Goal: Task Accomplishment & Management: Manage account settings

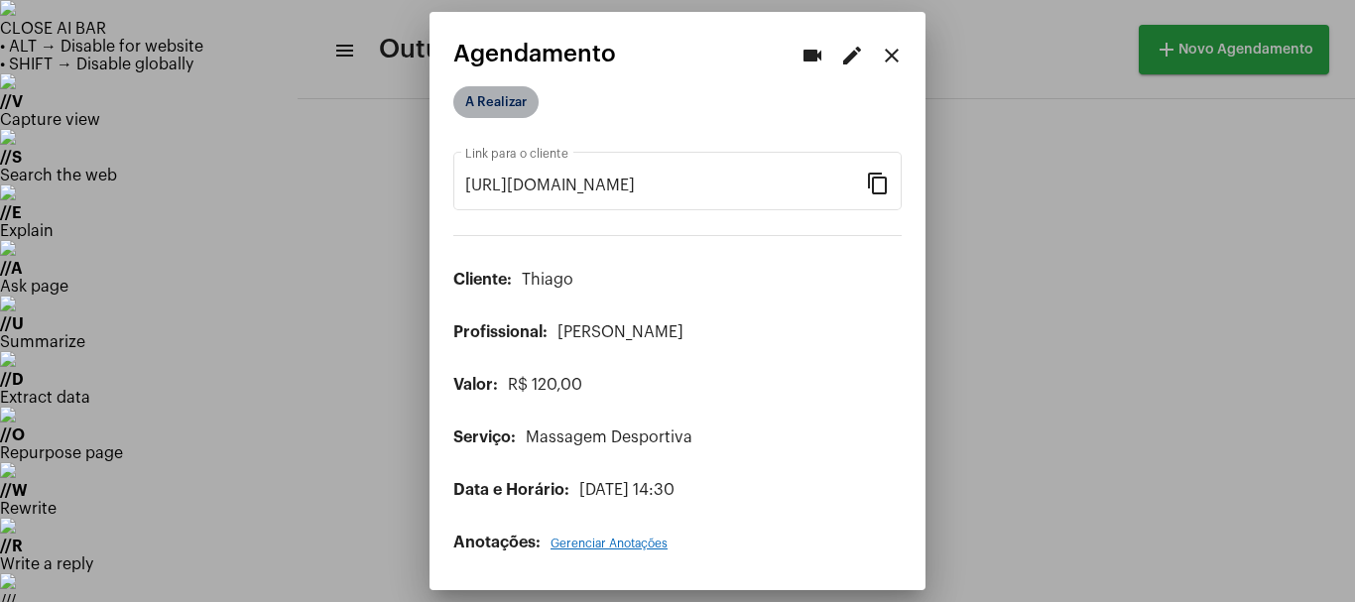
click at [527, 95] on mat-chip "A Realizar" at bounding box center [495, 102] width 85 height 32
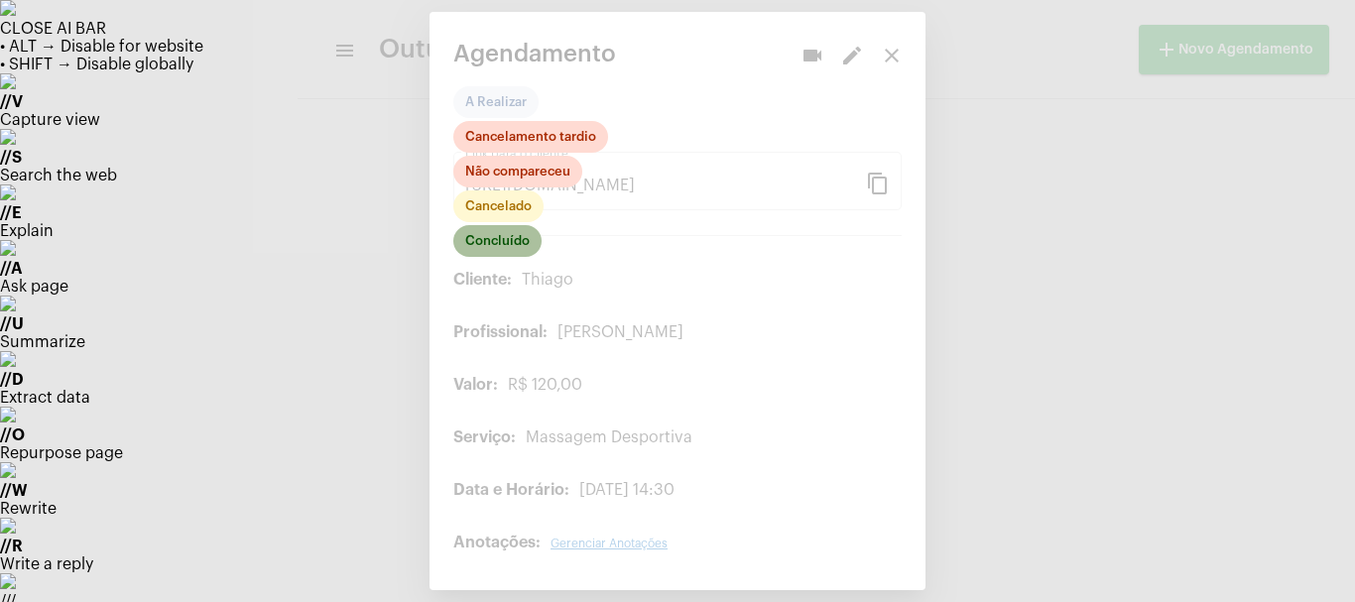
click at [507, 239] on mat-chip "Concluído" at bounding box center [497, 241] width 88 height 32
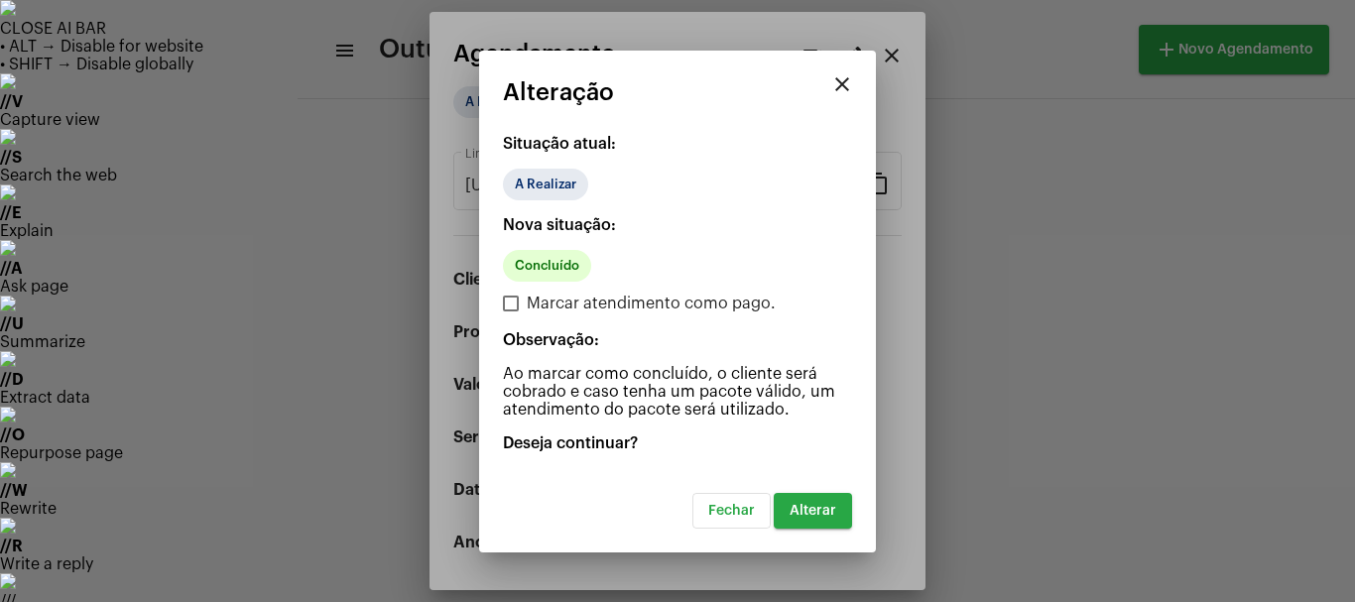
click at [809, 506] on span "Alterar" at bounding box center [813, 511] width 47 height 14
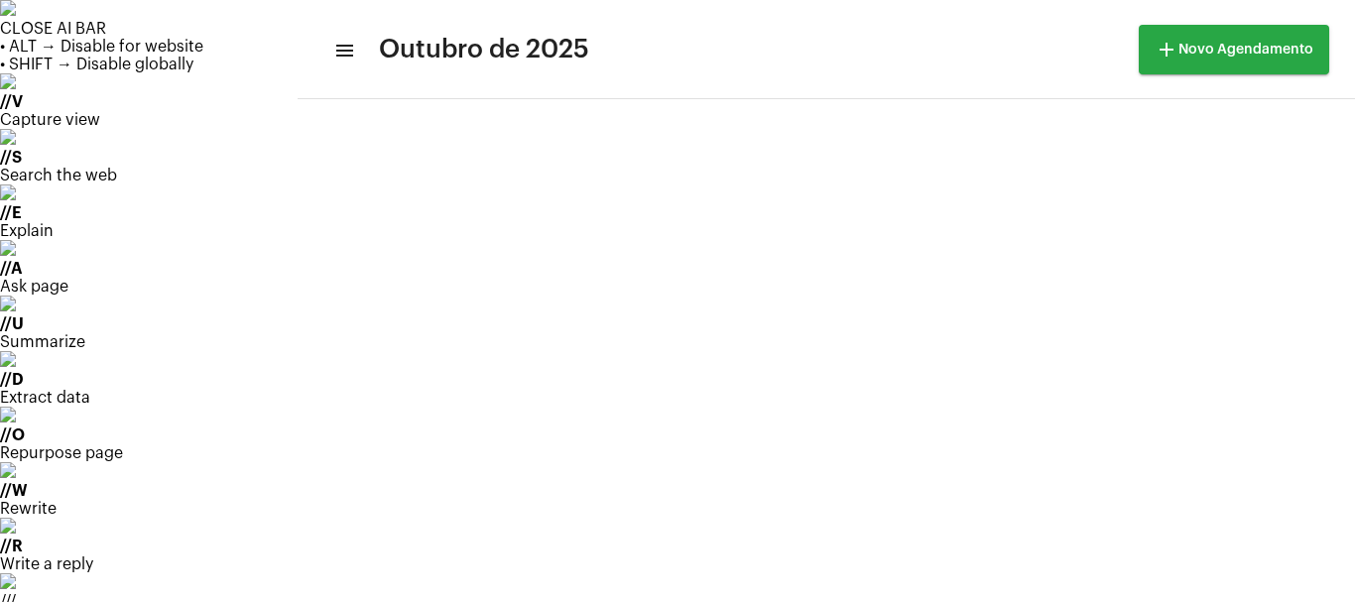
scroll to position [198, 0]
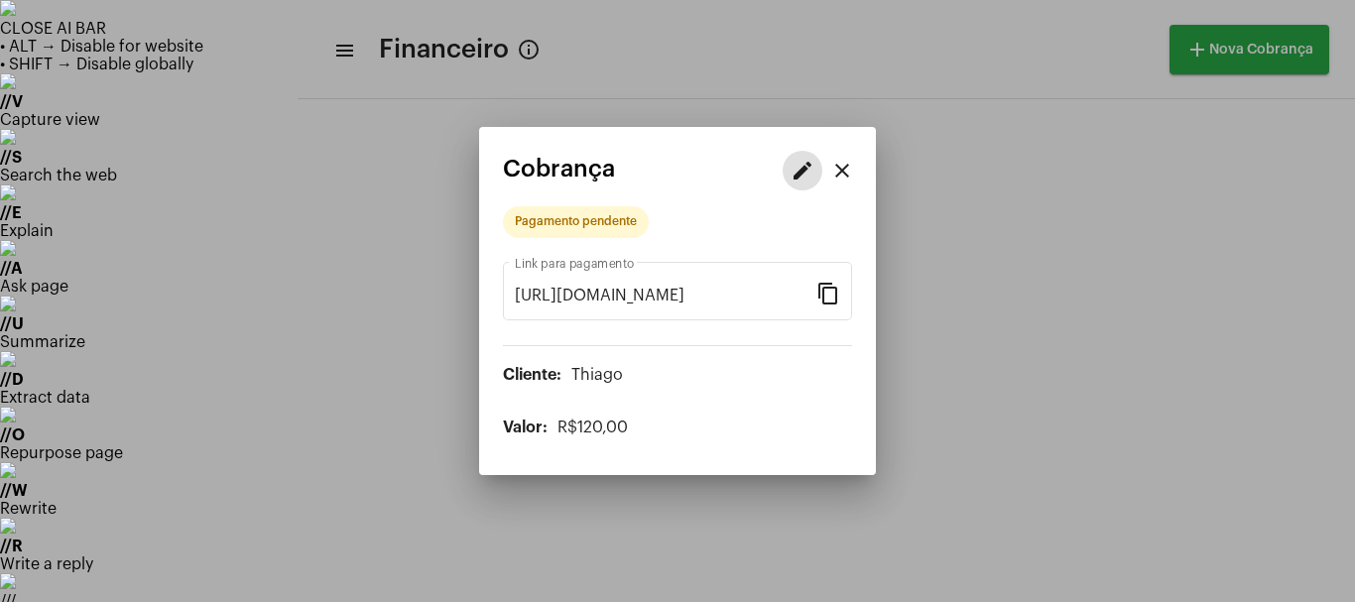
click at [805, 154] on button "edit" at bounding box center [803, 171] width 40 height 40
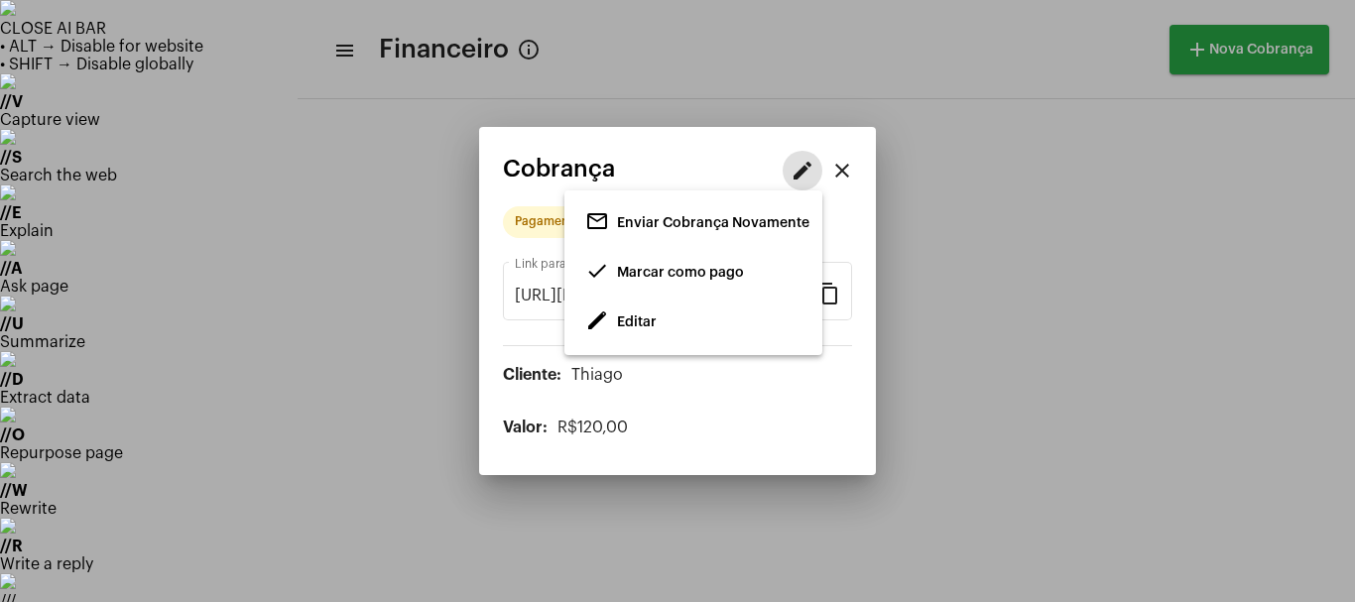
click at [646, 317] on span "Editar" at bounding box center [637, 322] width 40 height 14
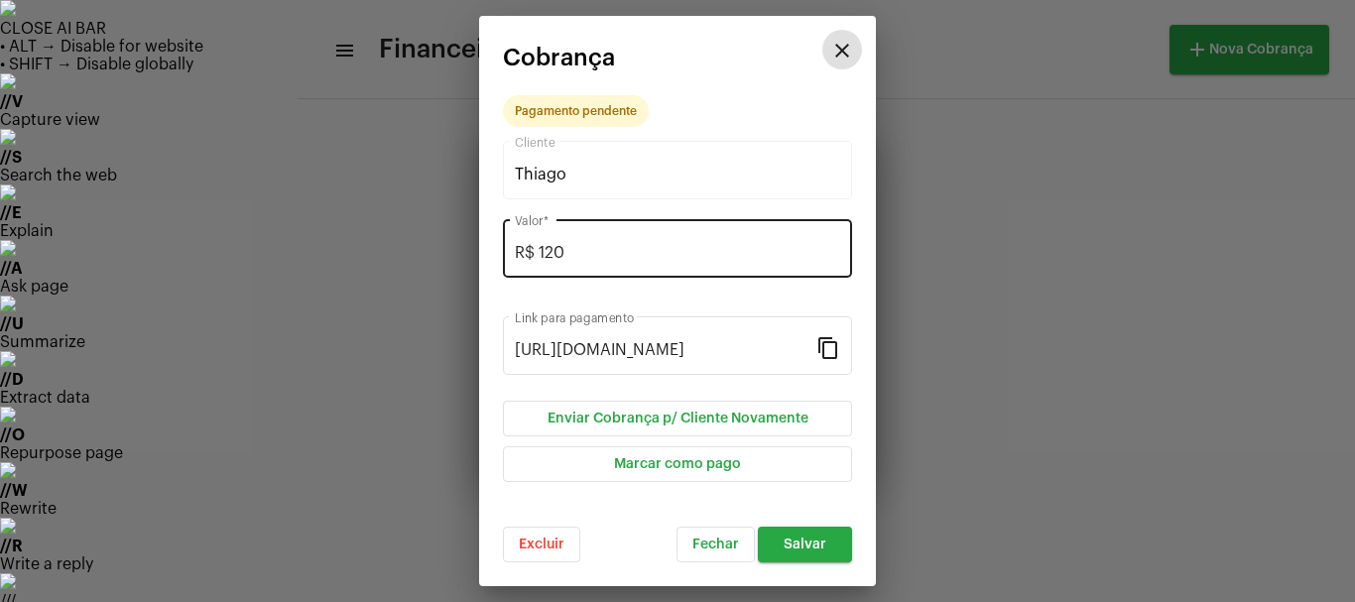
click at [596, 263] on div "R$ 120 Valor *" at bounding box center [677, 246] width 325 height 63
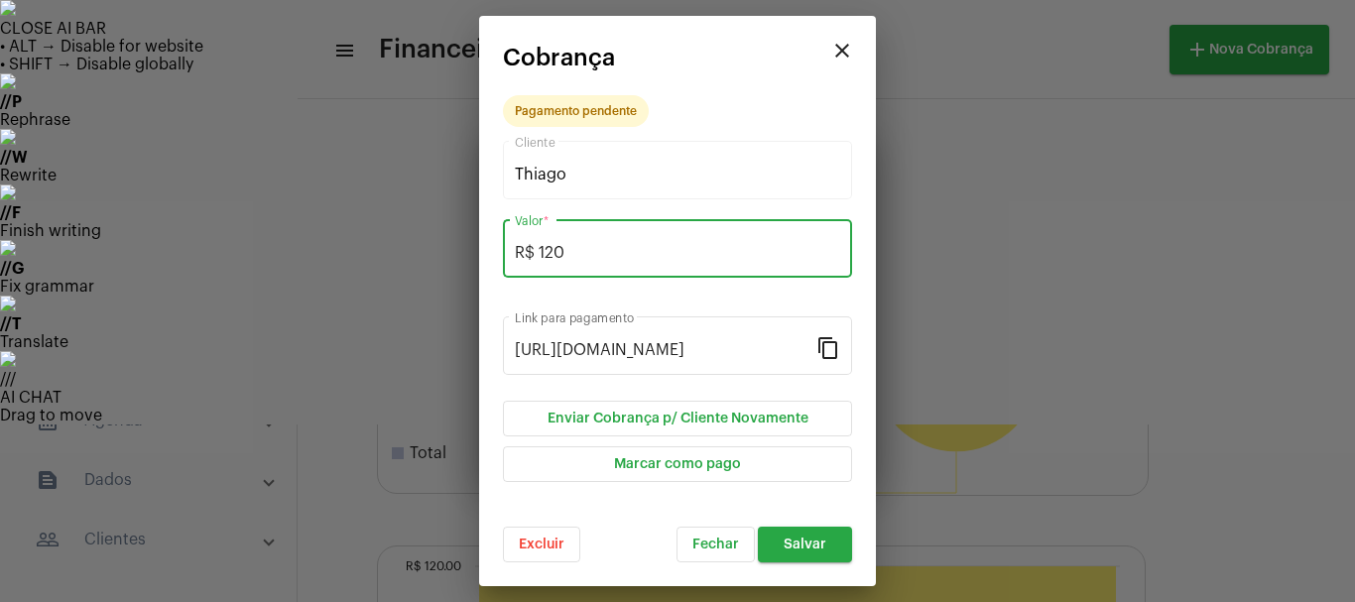
click at [596, 263] on div "R$ 120 Valor *" at bounding box center [677, 246] width 325 height 63
type input "R$ 110"
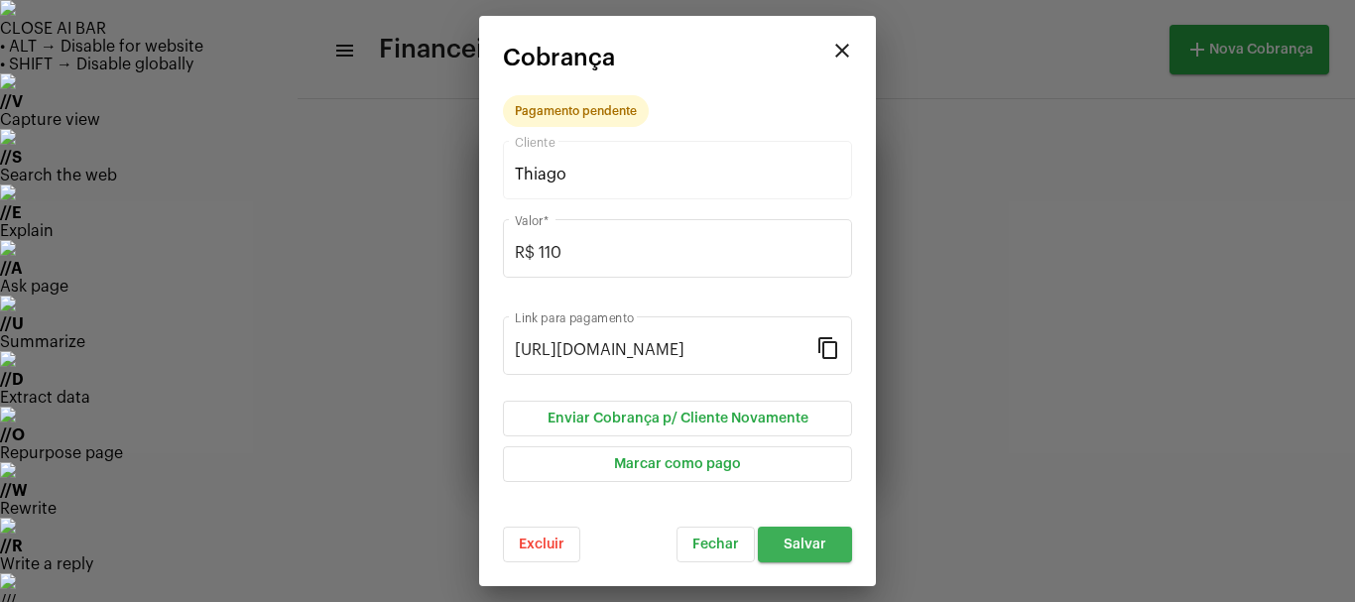
click at [809, 529] on button "Salvar" at bounding box center [805, 545] width 94 height 36
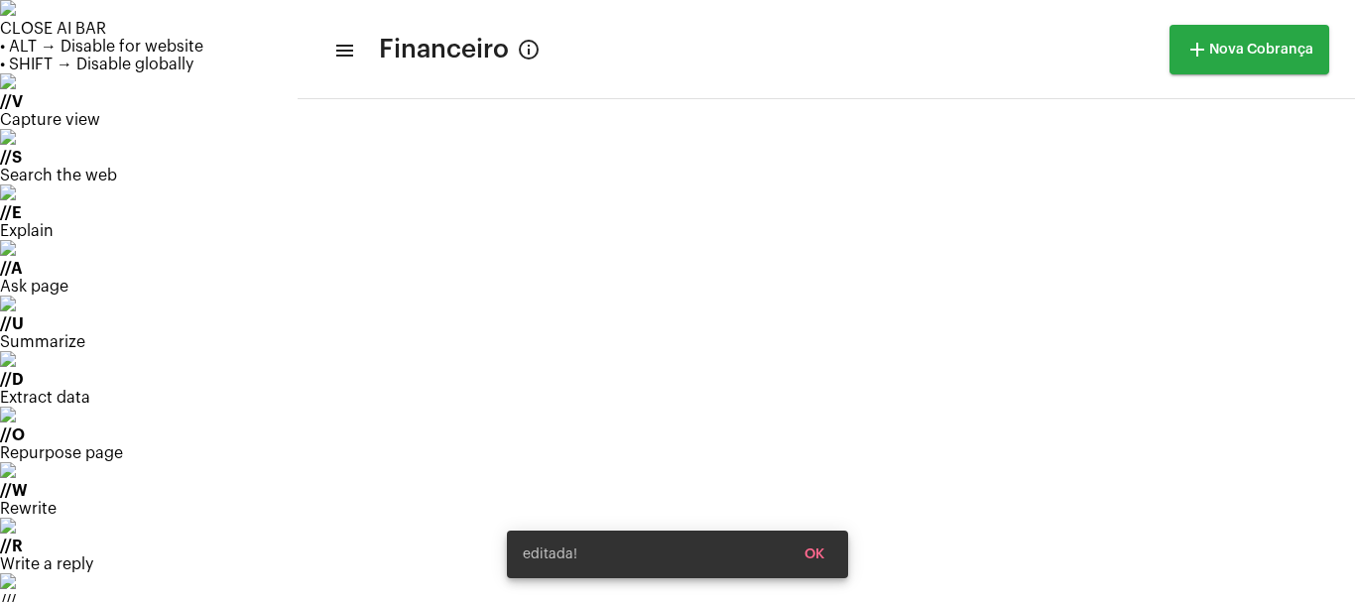
scroll to position [45, 0]
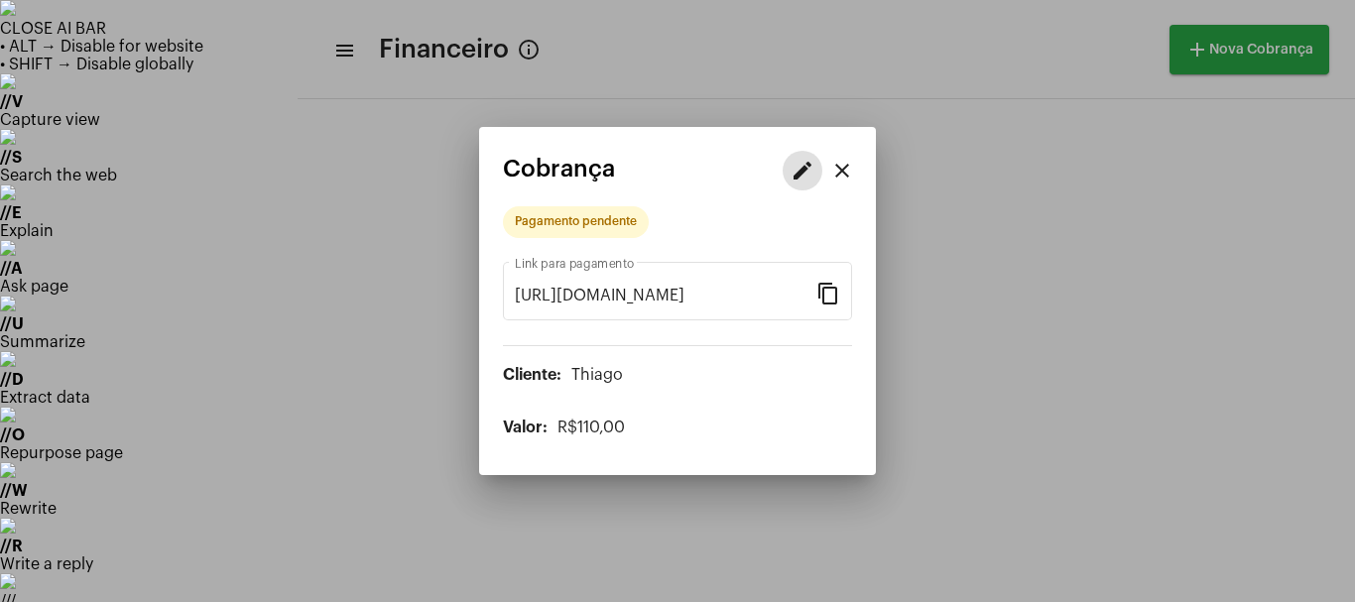
click at [788, 170] on button "edit" at bounding box center [803, 171] width 40 height 40
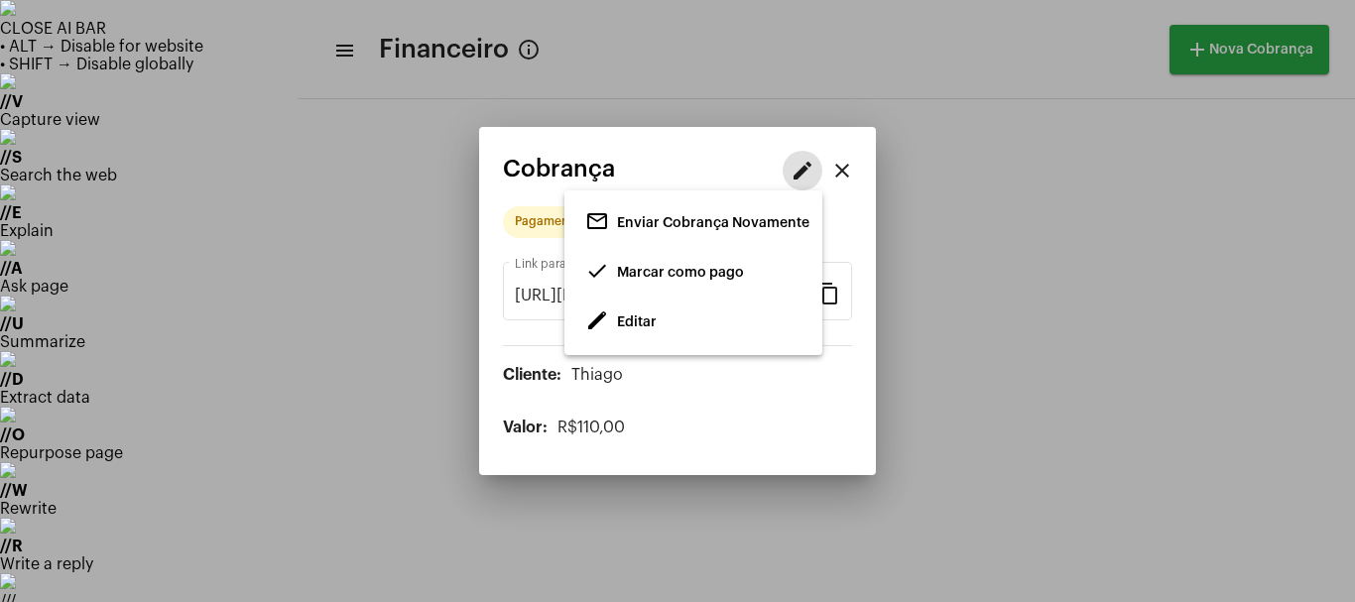
click at [662, 263] on span "done Marcar como pago" at bounding box center [664, 273] width 159 height 36
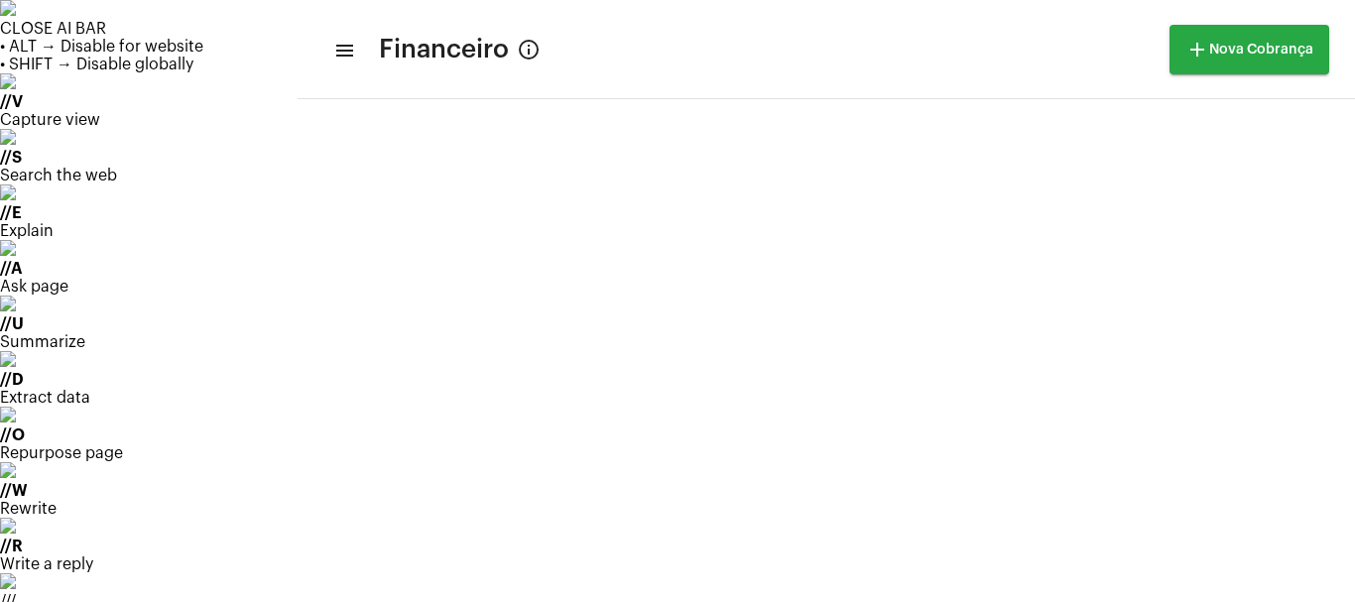
scroll to position [2265, 0]
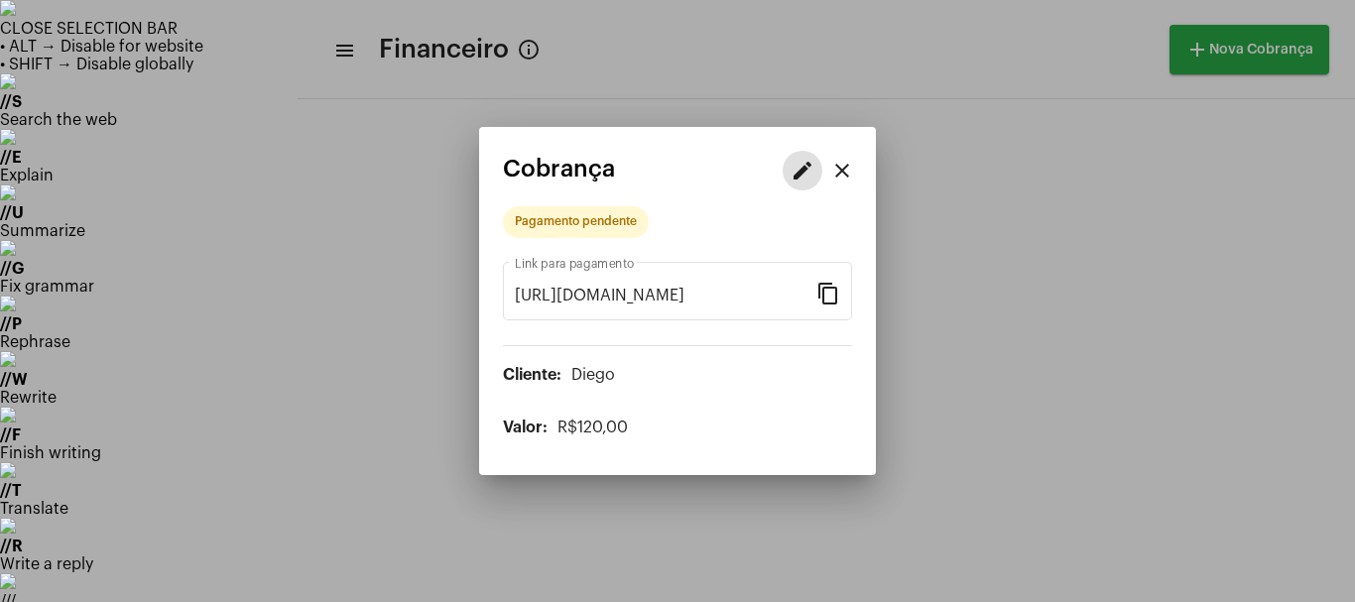
click at [794, 170] on mat-icon "edit" at bounding box center [803, 171] width 24 height 24
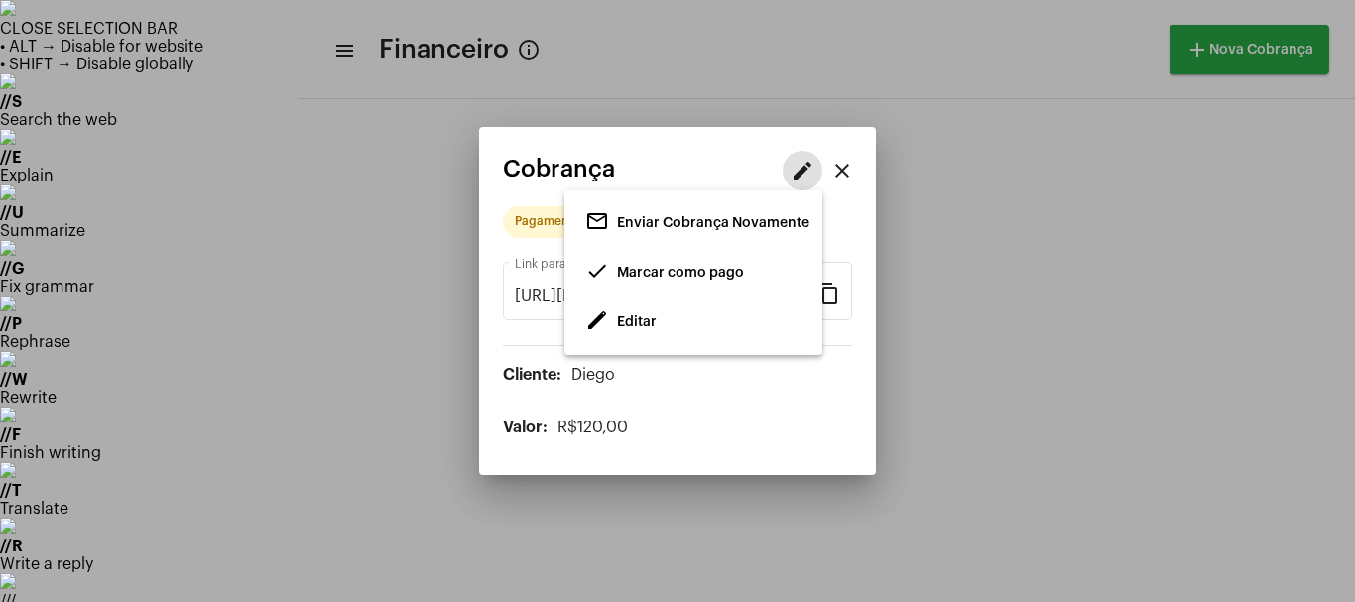
click at [646, 324] on span "Editar" at bounding box center [637, 322] width 40 height 14
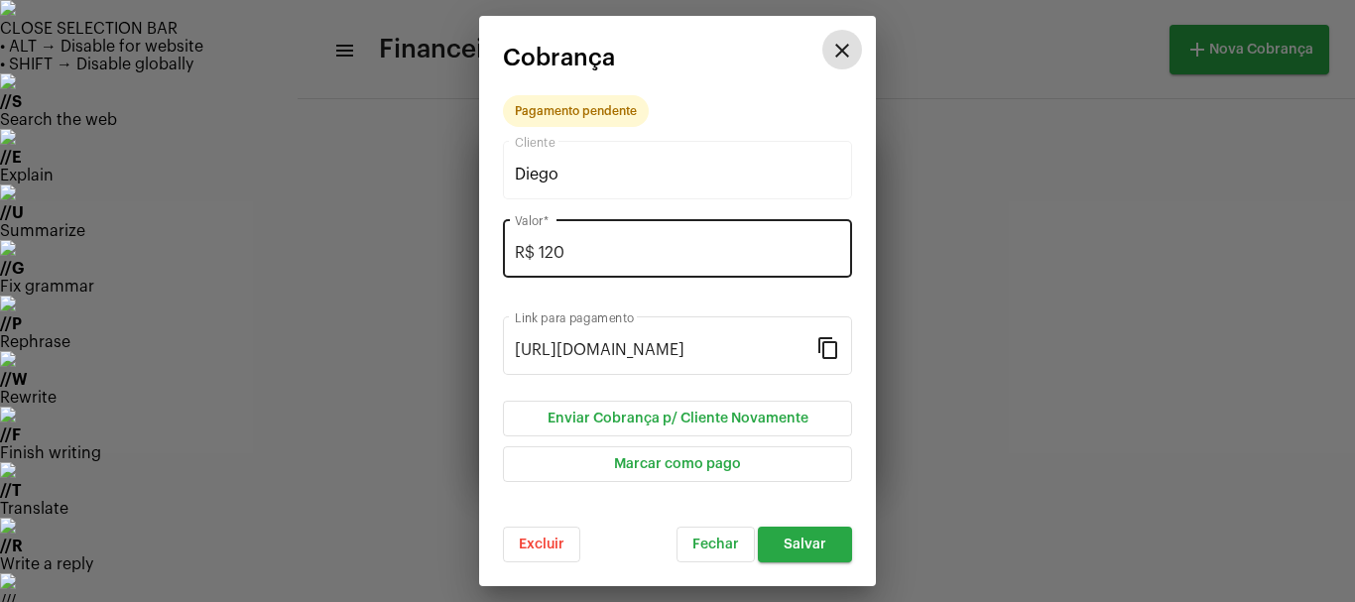
click at [572, 249] on input "R$ 120" at bounding box center [677, 253] width 325 height 18
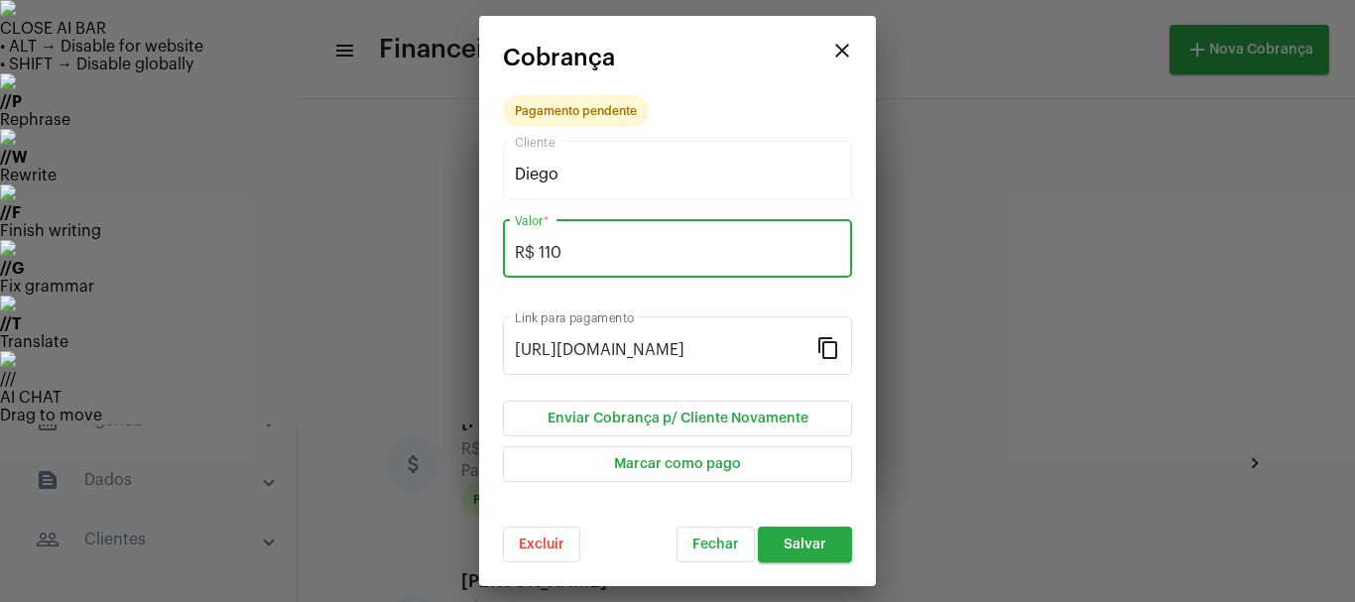
type input "R$ 110"
click at [807, 551] on span "Salvar" at bounding box center [805, 545] width 43 height 14
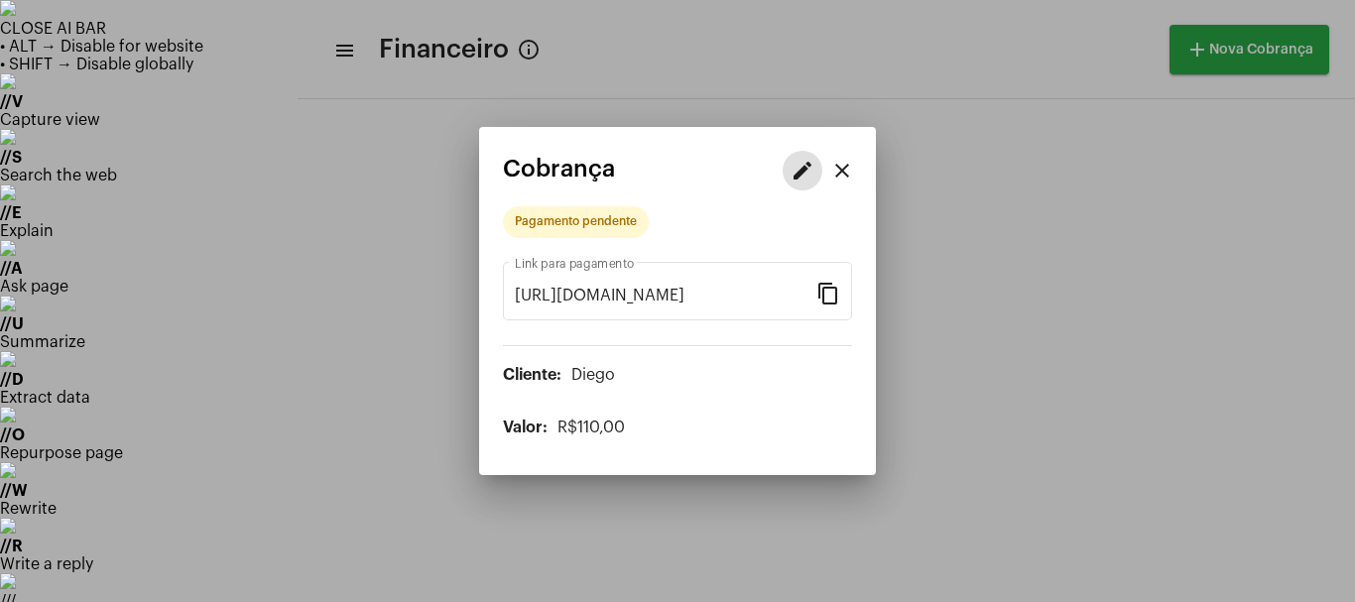
click at [804, 172] on mat-icon "edit" at bounding box center [803, 171] width 24 height 24
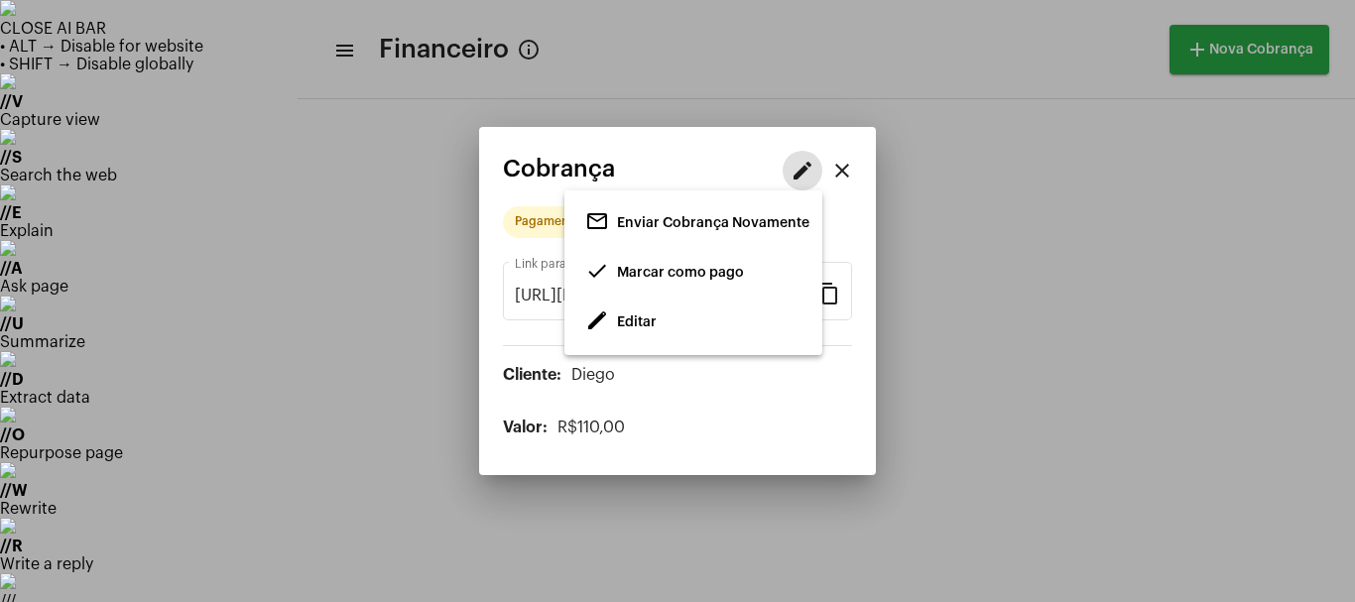
click at [645, 270] on span "Marcar como pago" at bounding box center [680, 273] width 127 height 14
